Goal: Information Seeking & Learning: Stay updated

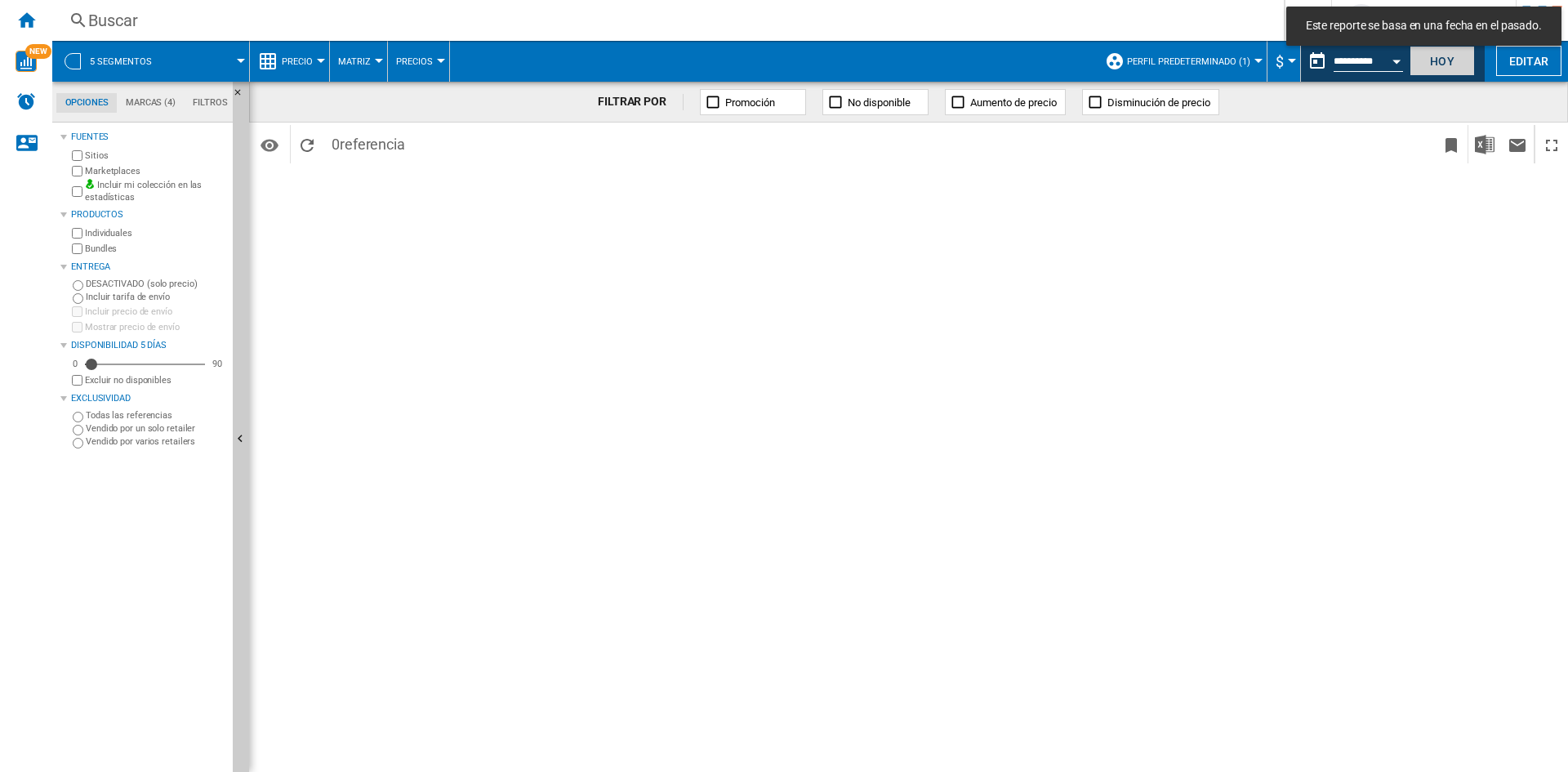
click at [1445, 54] on button "Hoy" at bounding box center [1442, 60] width 66 height 30
